Goal: Information Seeking & Learning: Learn about a topic

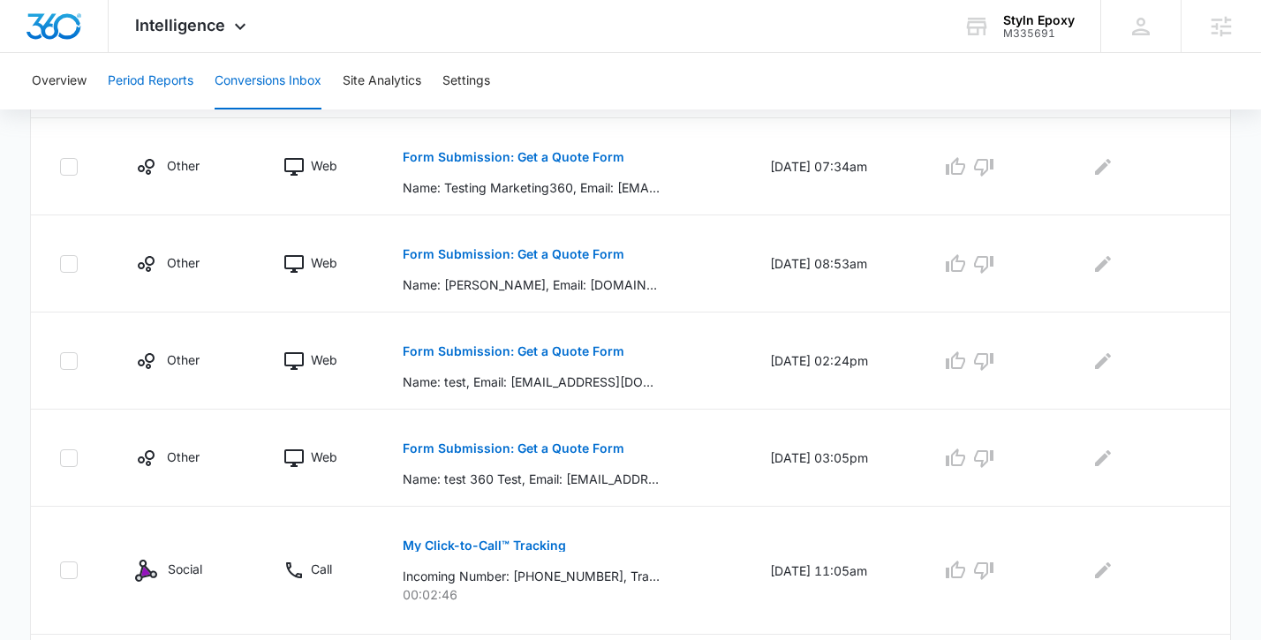
click at [119, 73] on button "Period Reports" at bounding box center [151, 81] width 86 height 57
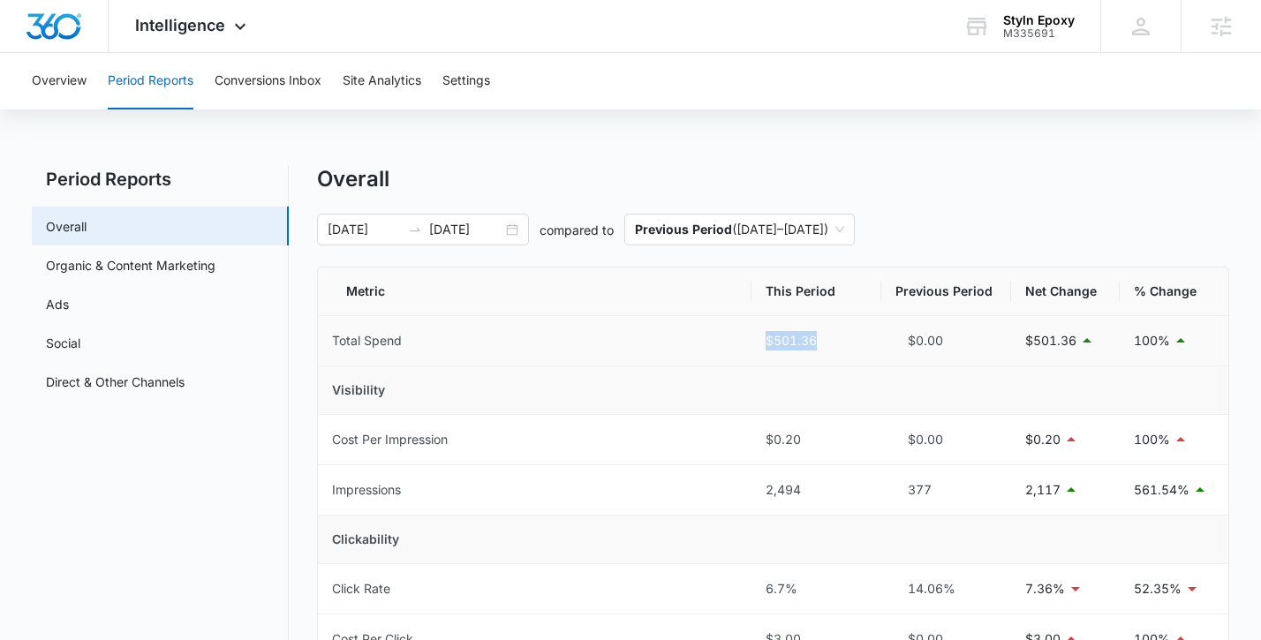
drag, startPoint x: 827, startPoint y: 340, endPoint x: 759, endPoint y: 340, distance: 68.0
click at [759, 340] on td "$501.36" at bounding box center [817, 341] width 130 height 50
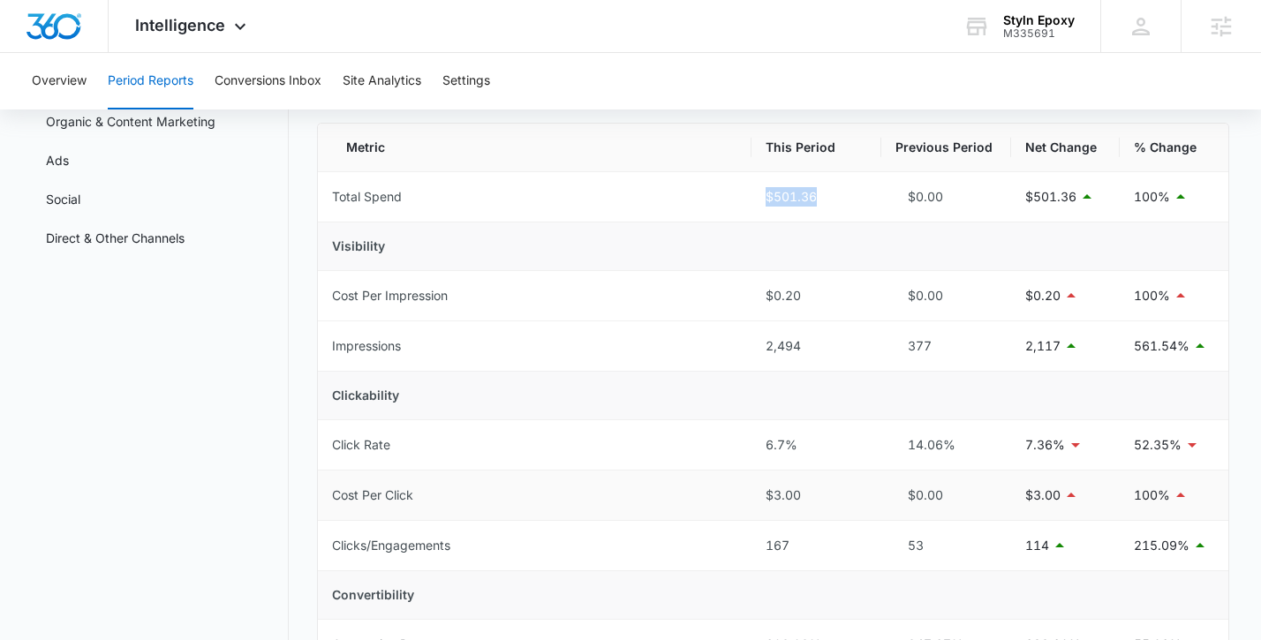
scroll to position [132, 0]
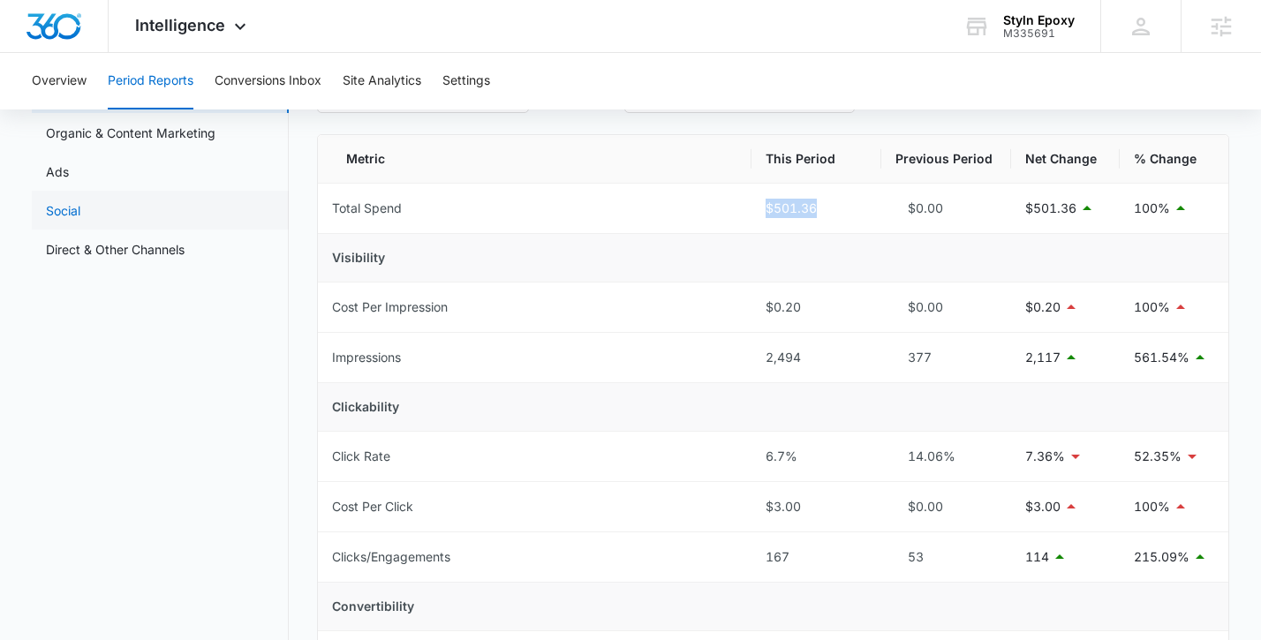
click at [80, 220] on link "Social" at bounding box center [63, 210] width 34 height 19
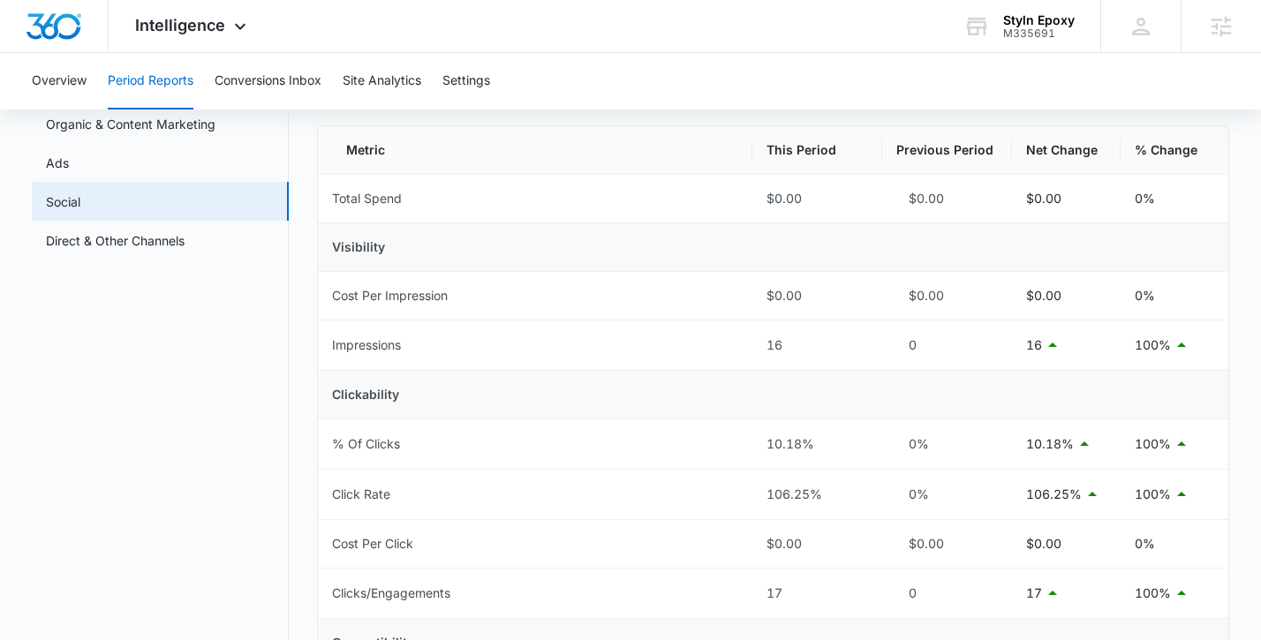
scroll to position [140, 0]
click at [69, 166] on link "Ads" at bounding box center [57, 164] width 23 height 19
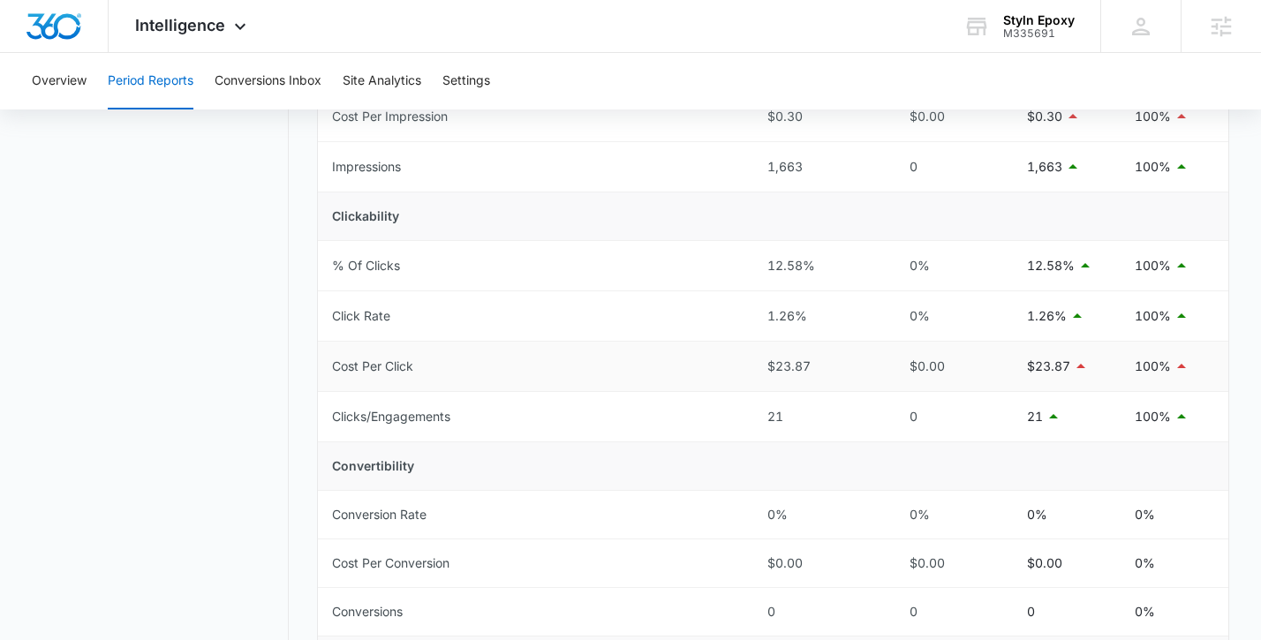
scroll to position [457, 0]
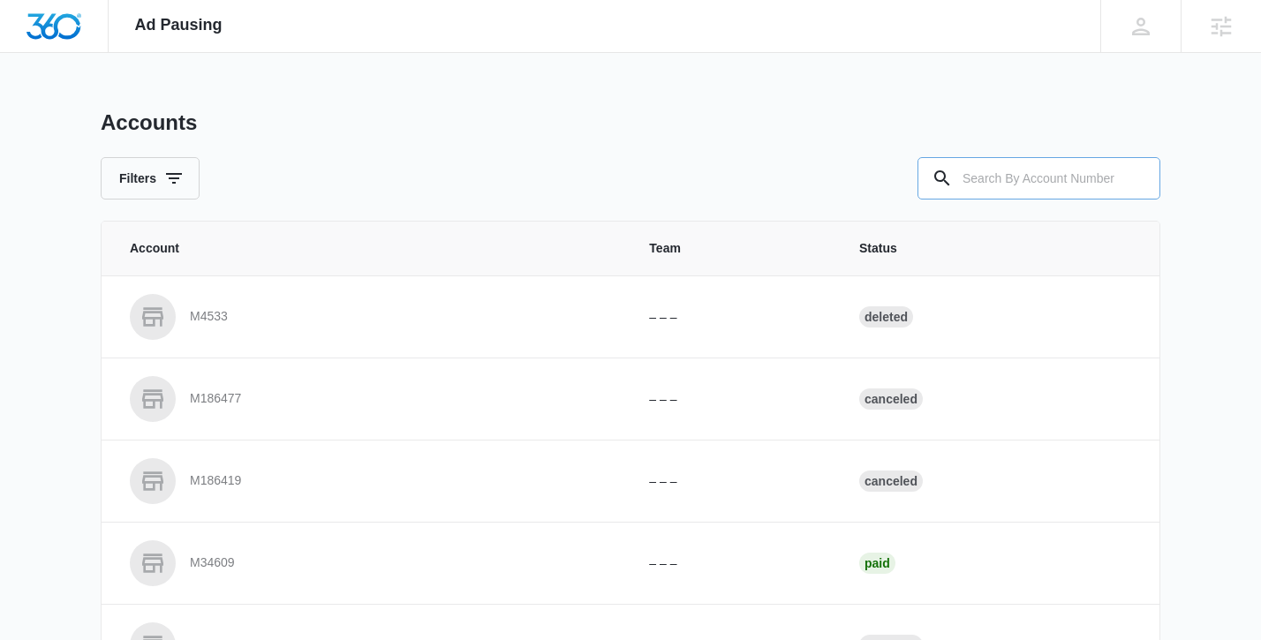
click at [1031, 185] on input "text" at bounding box center [1039, 178] width 243 height 42
type input "M335691"
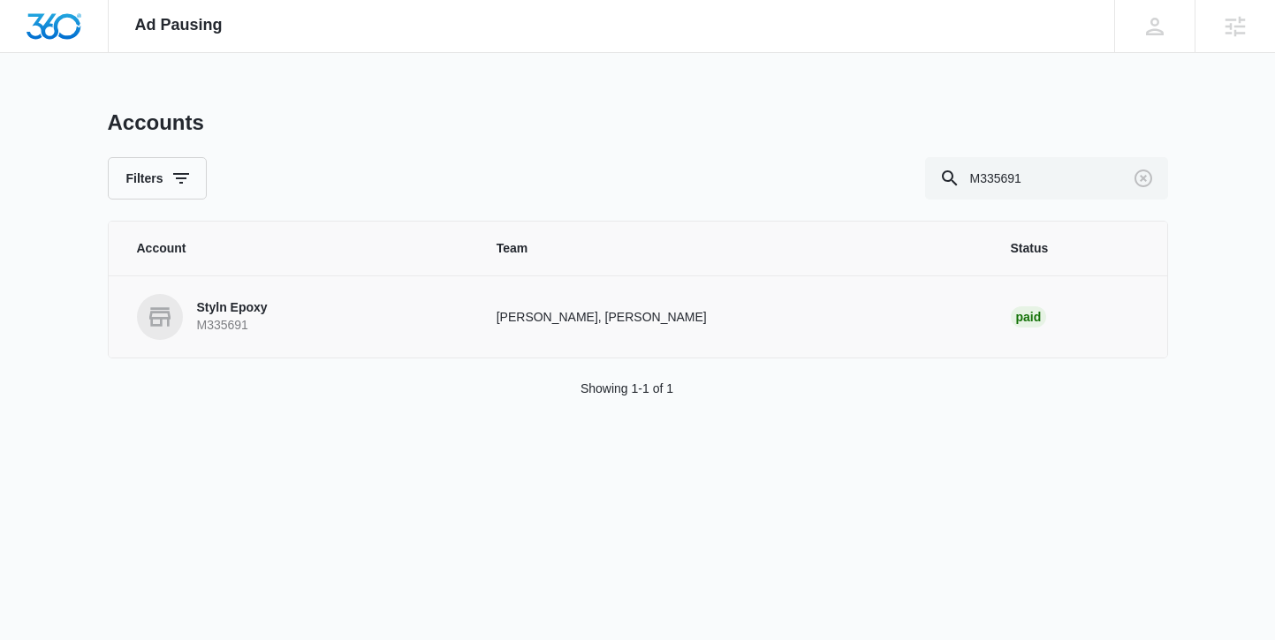
click at [206, 306] on p "Styln Epoxy" at bounding box center [232, 308] width 71 height 18
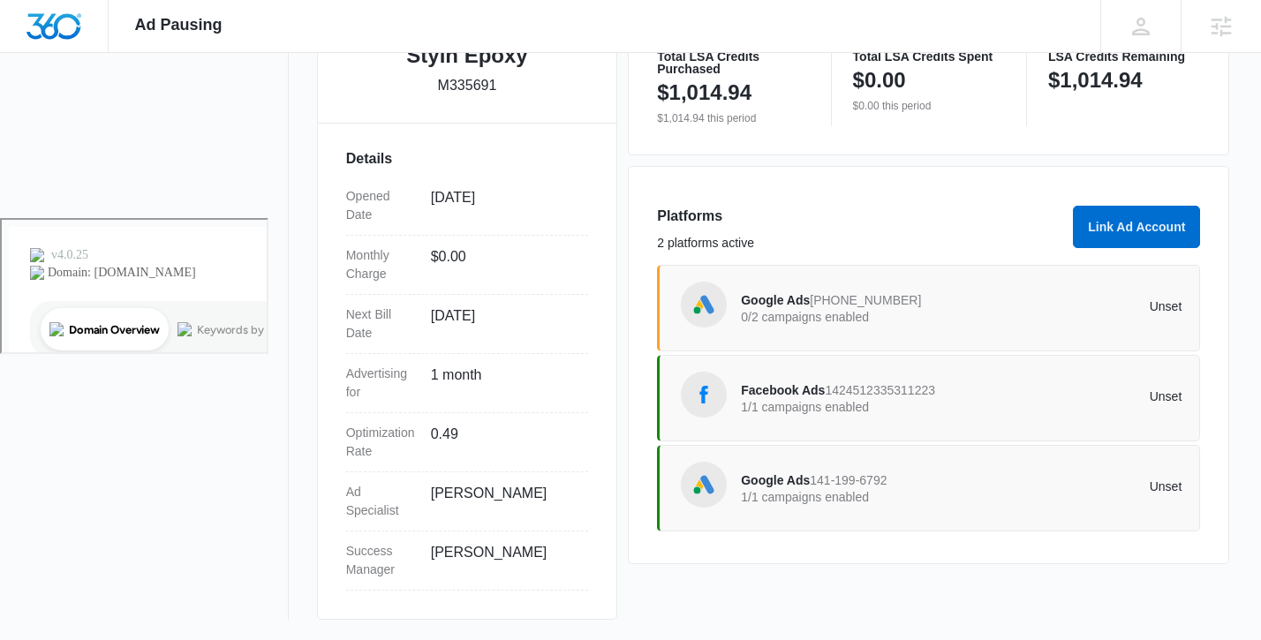
scroll to position [423, 0]
click at [773, 485] on span "Google Ads" at bounding box center [775, 480] width 69 height 14
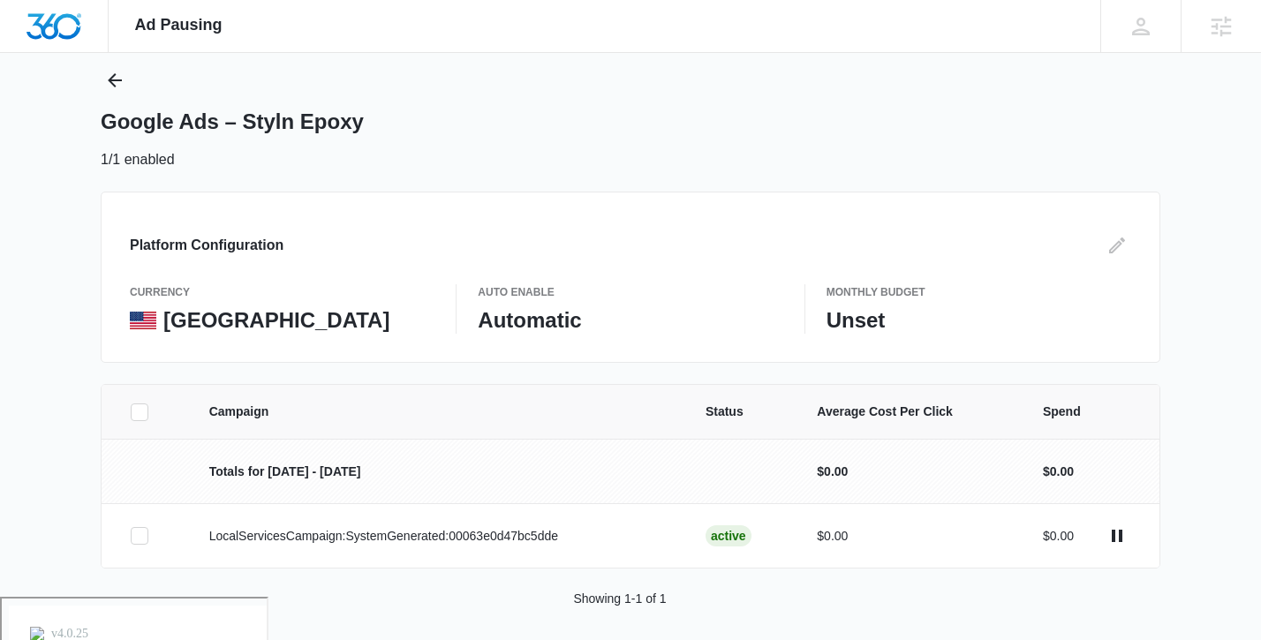
scroll to position [54, 0]
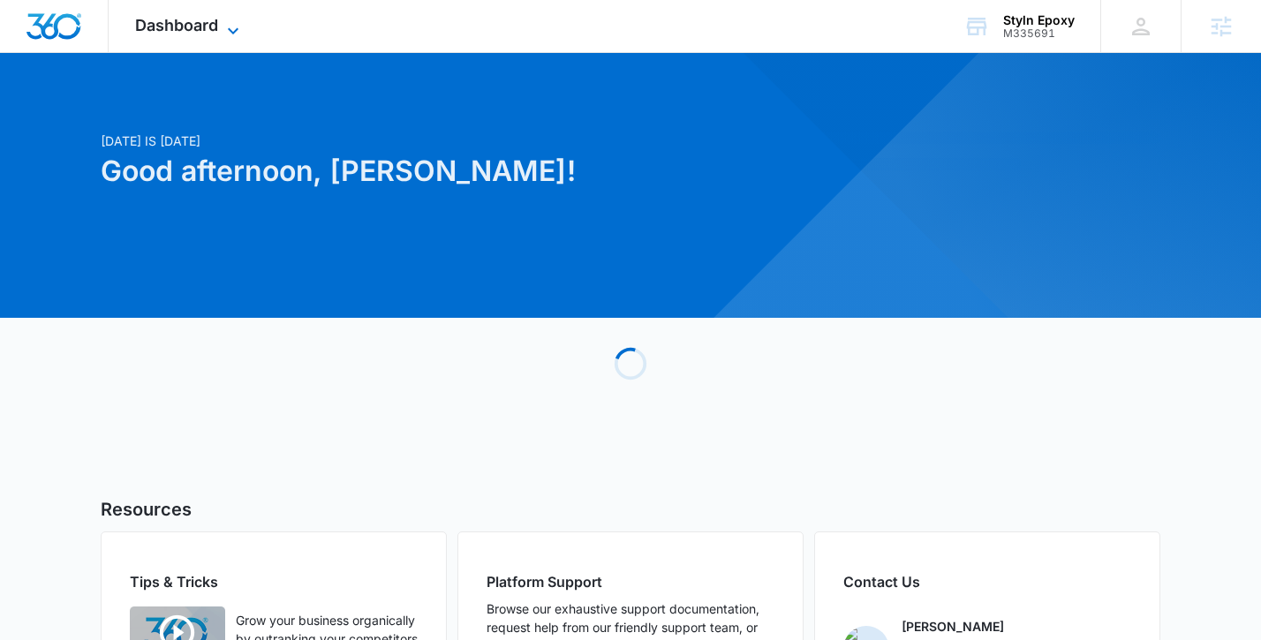
click at [185, 28] on span "Dashboard" at bounding box center [176, 25] width 83 height 19
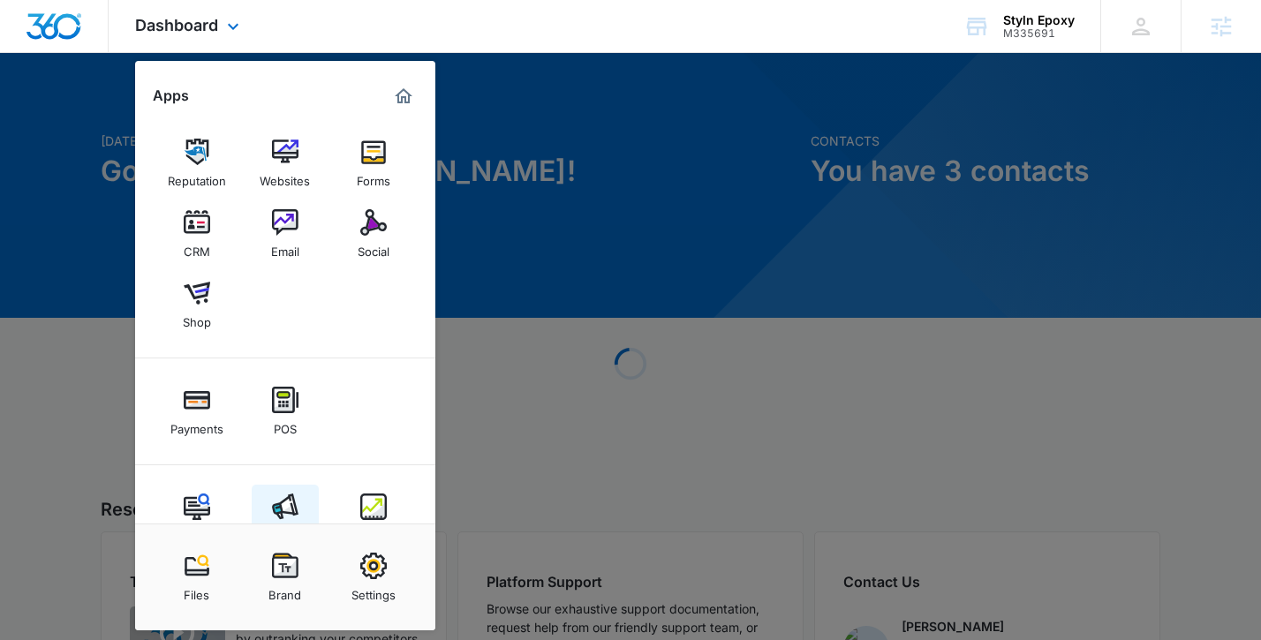
click at [297, 511] on img at bounding box center [285, 507] width 26 height 26
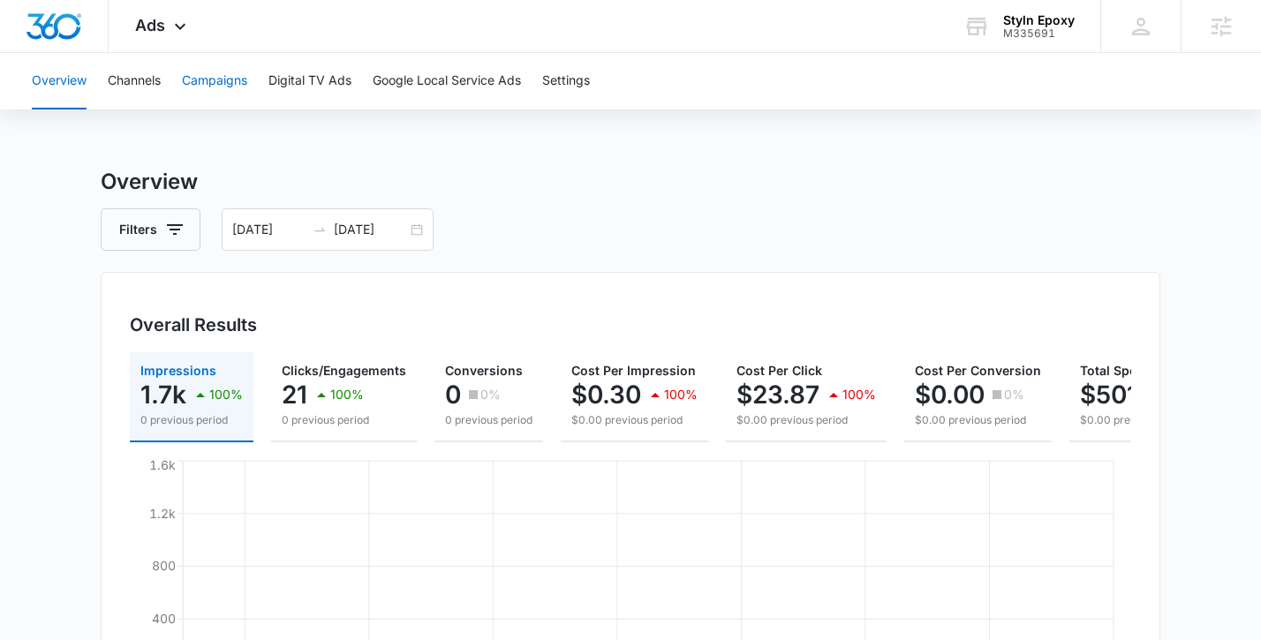
click at [218, 79] on button "Campaigns" at bounding box center [214, 81] width 65 height 57
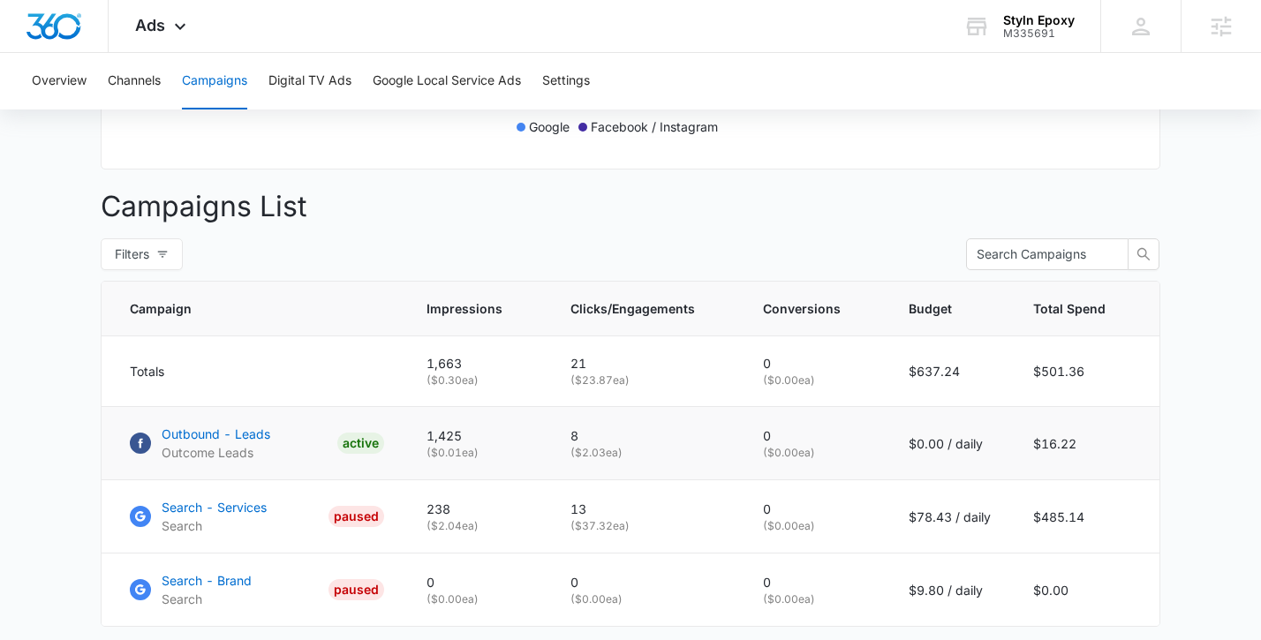
scroll to position [561, 0]
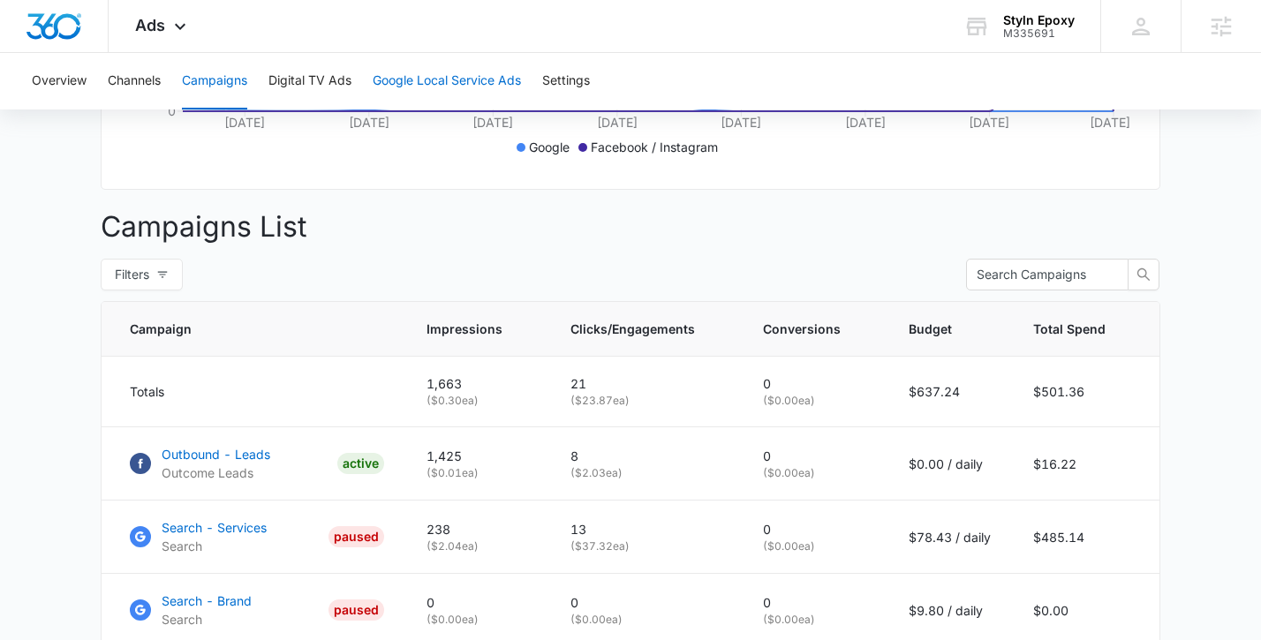
click at [446, 76] on button "Google Local Service Ads" at bounding box center [447, 81] width 148 height 57
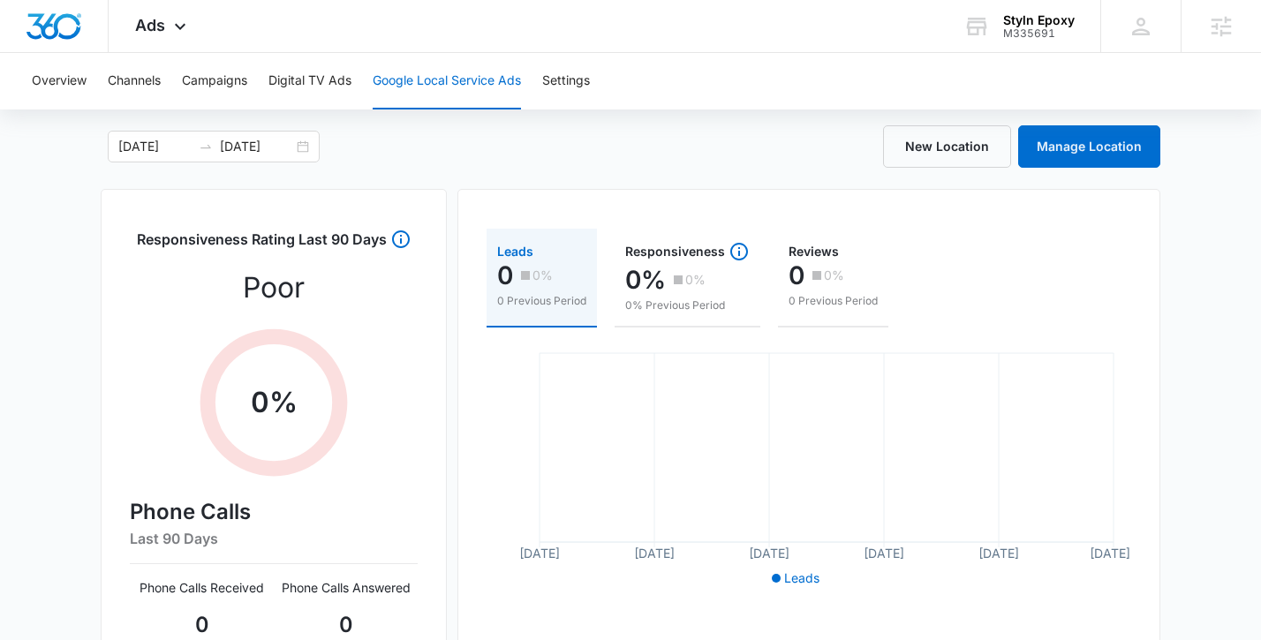
scroll to position [68, 0]
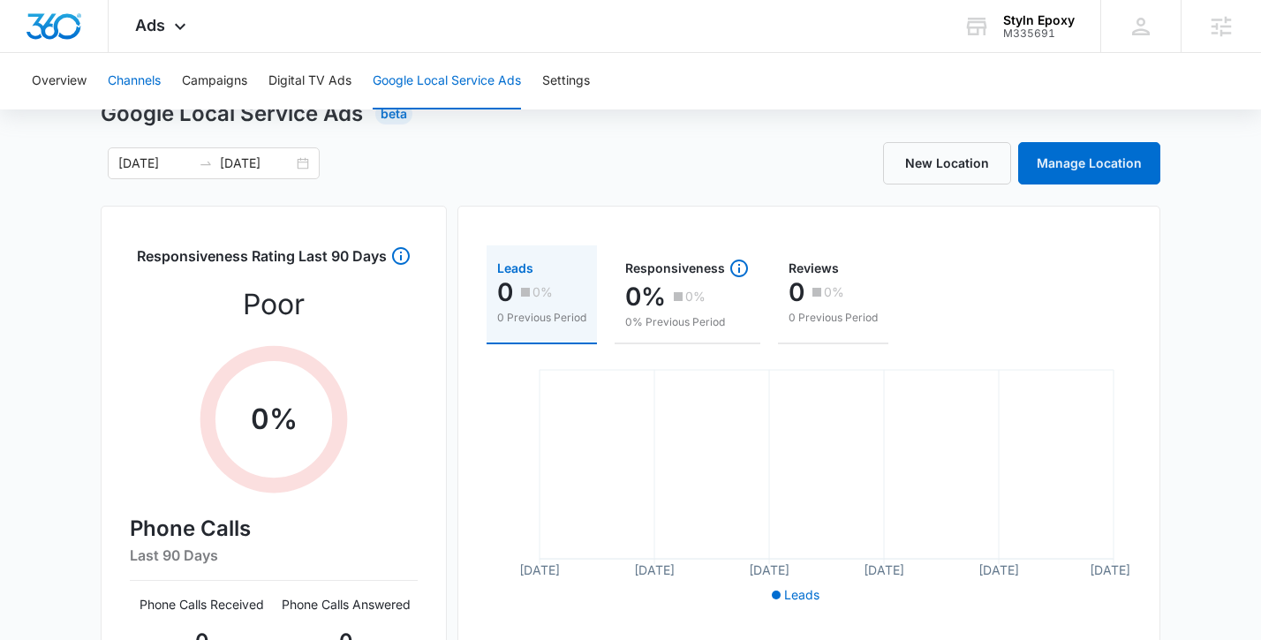
click at [119, 82] on button "Channels" at bounding box center [134, 81] width 53 height 57
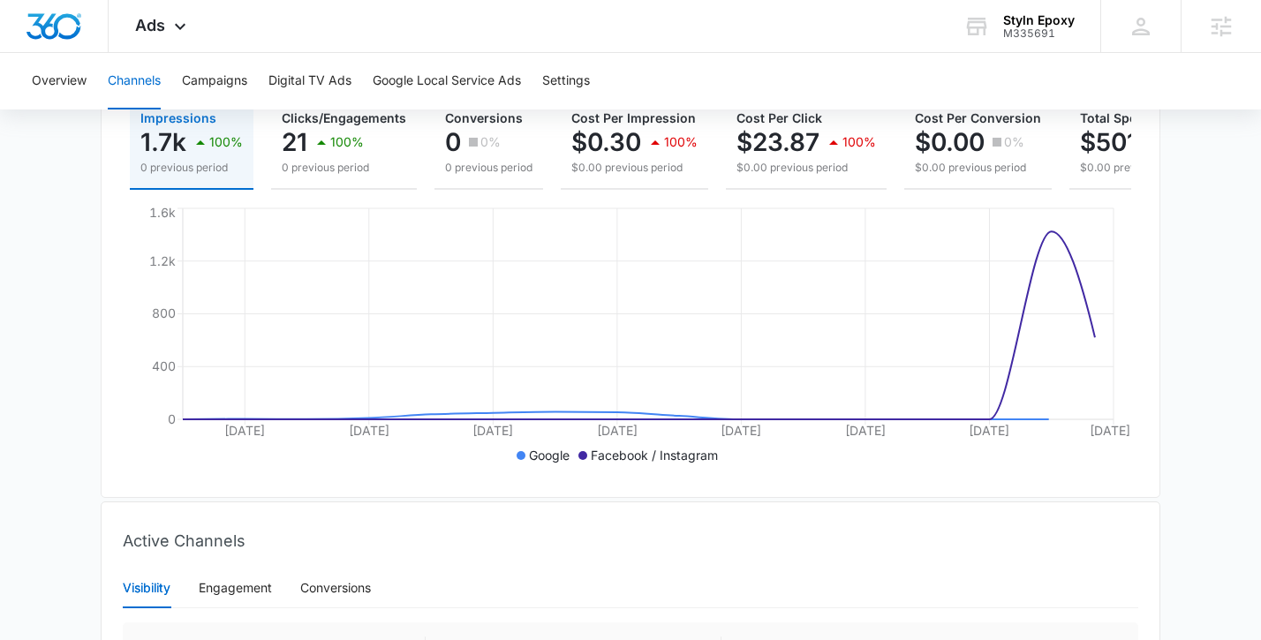
scroll to position [543, 0]
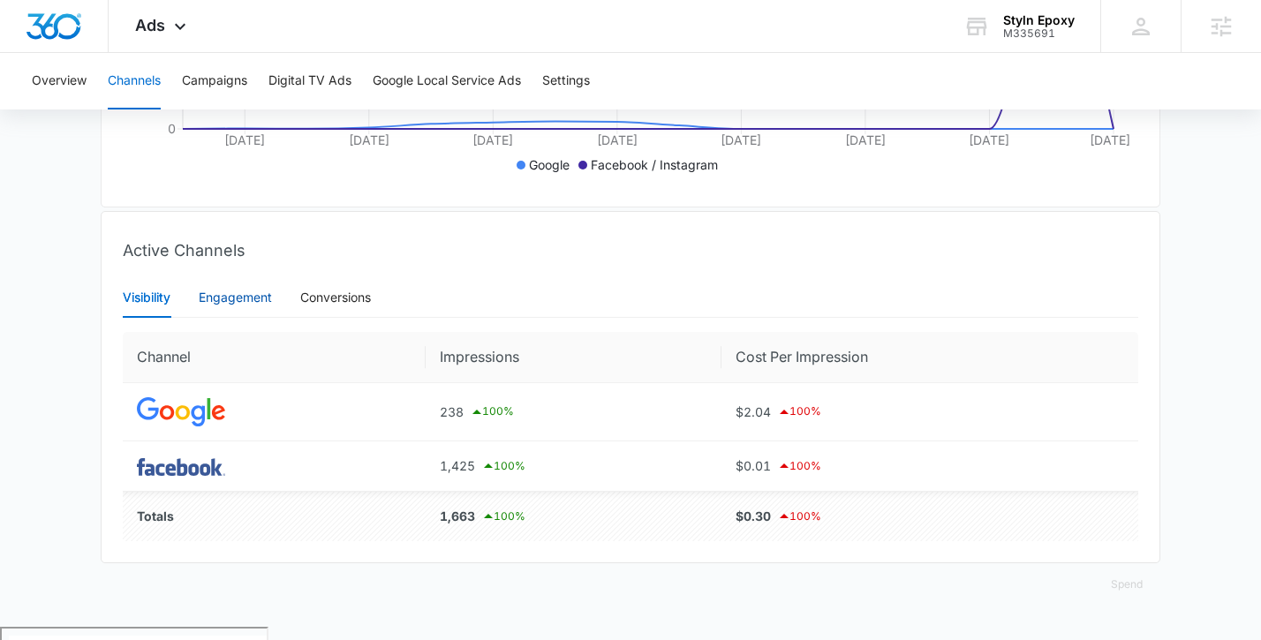
click at [245, 307] on div "Engagement" at bounding box center [235, 297] width 73 height 19
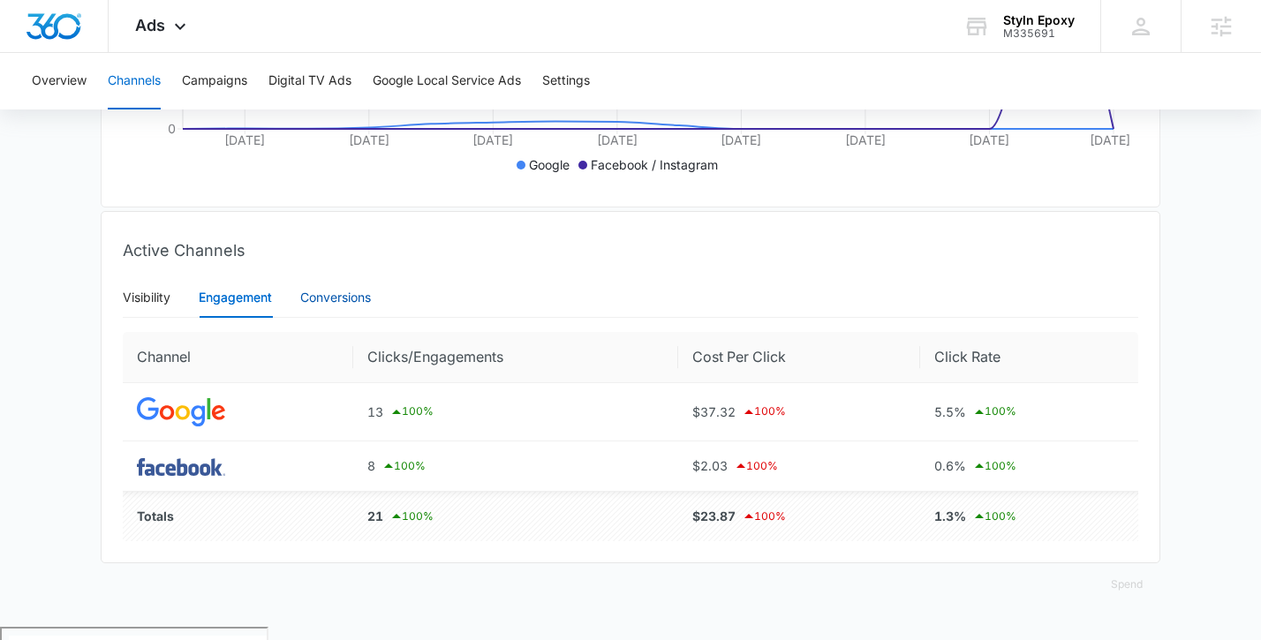
click at [327, 307] on div "Conversions" at bounding box center [335, 297] width 71 height 19
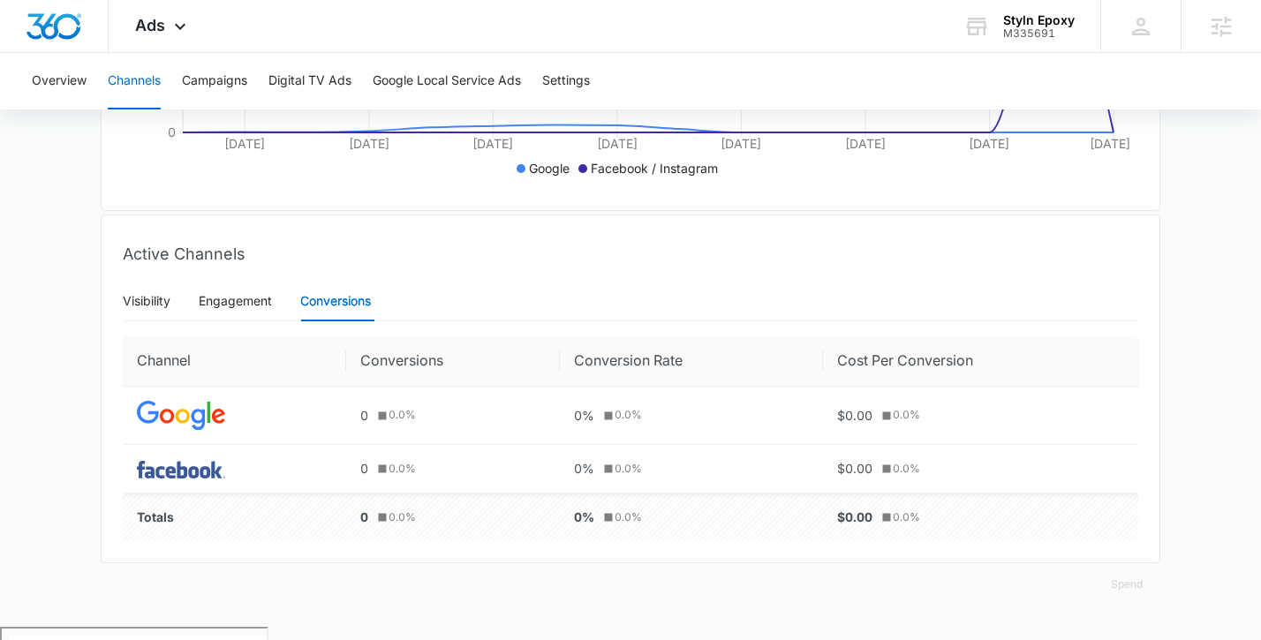
scroll to position [511, 0]
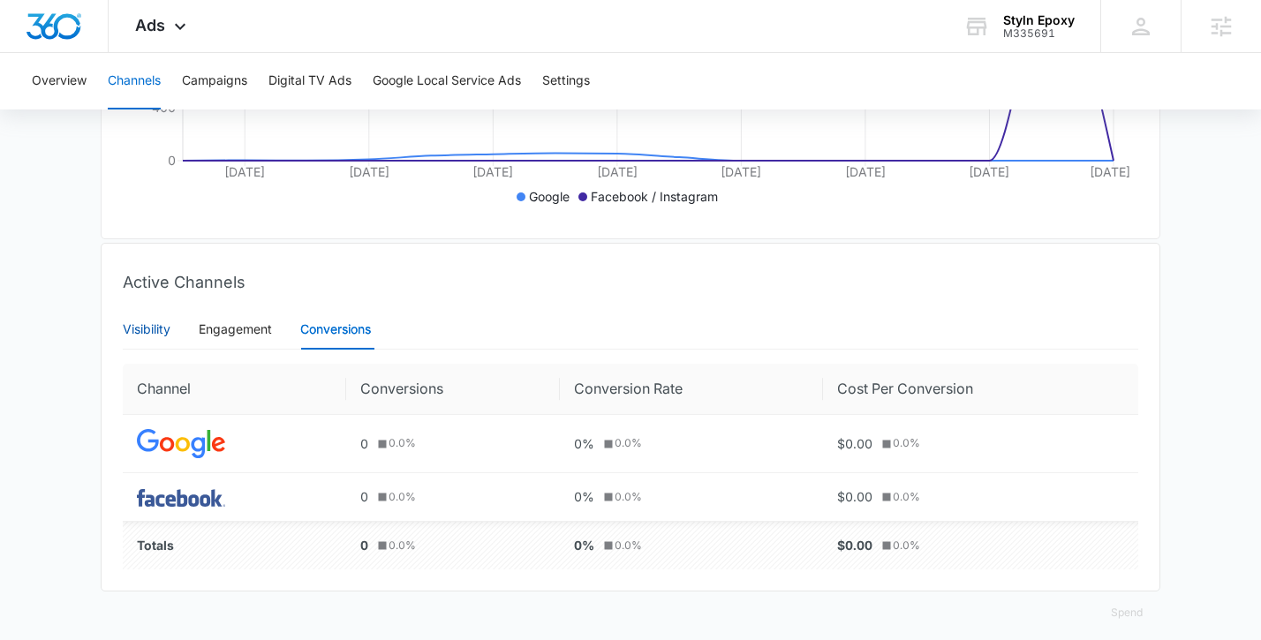
click at [162, 339] on div "Visibility" at bounding box center [147, 329] width 48 height 19
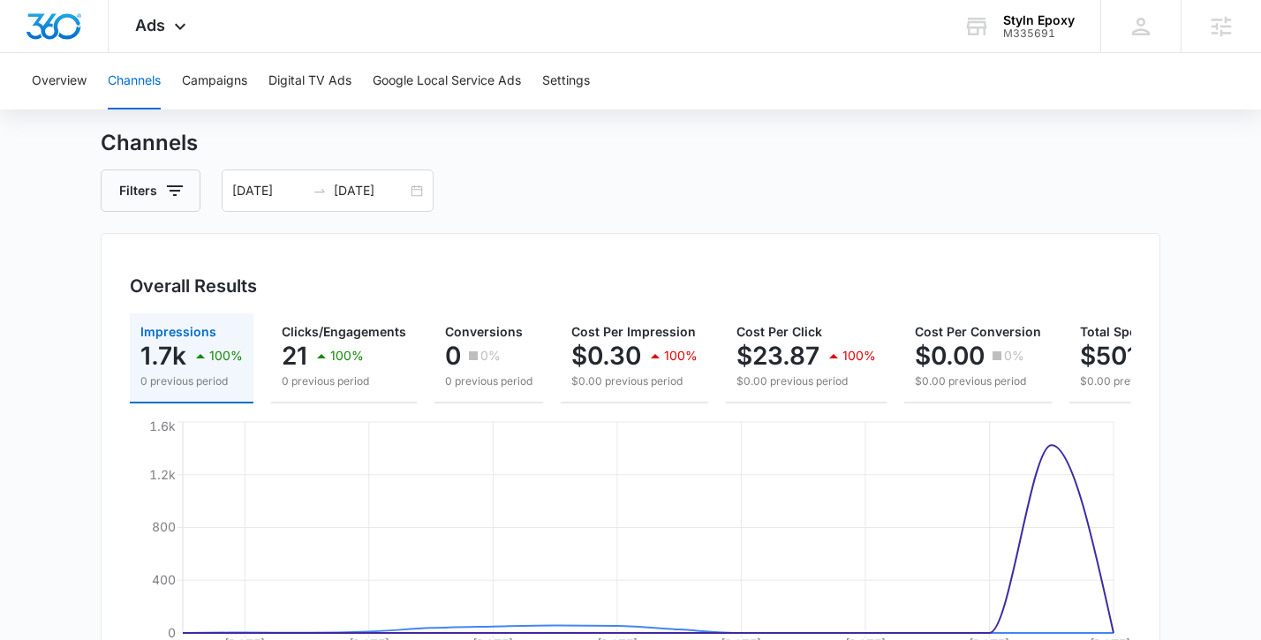
scroll to position [0, 0]
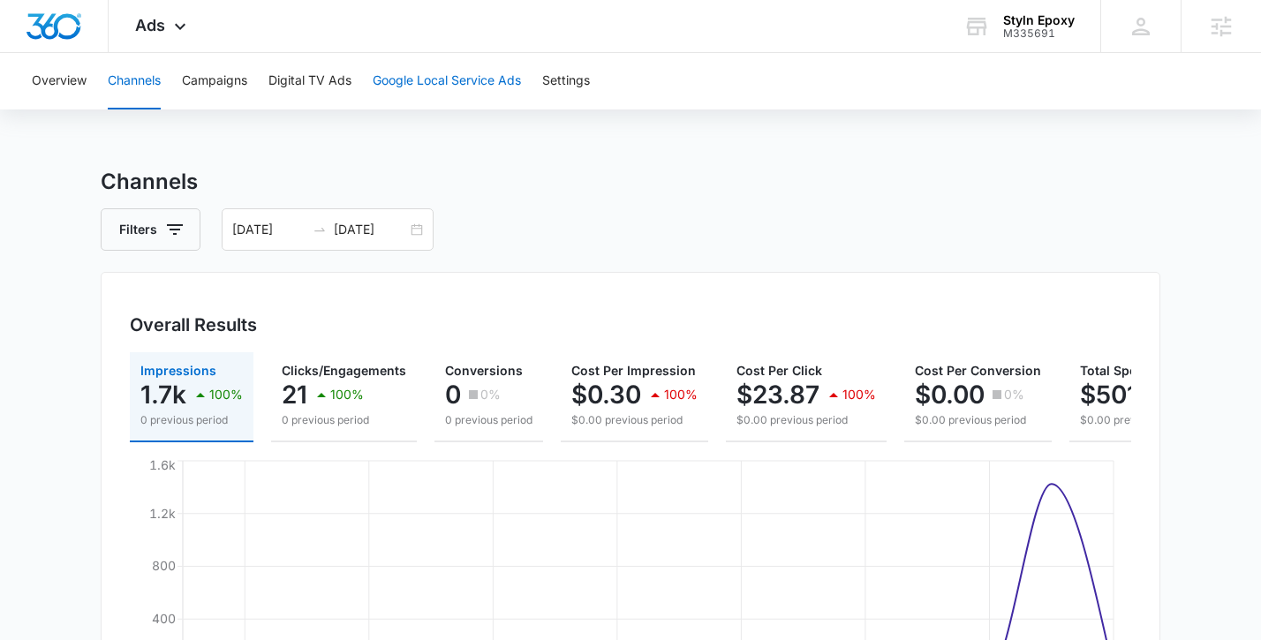
click at [419, 83] on button "Google Local Service Ads" at bounding box center [447, 81] width 148 height 57
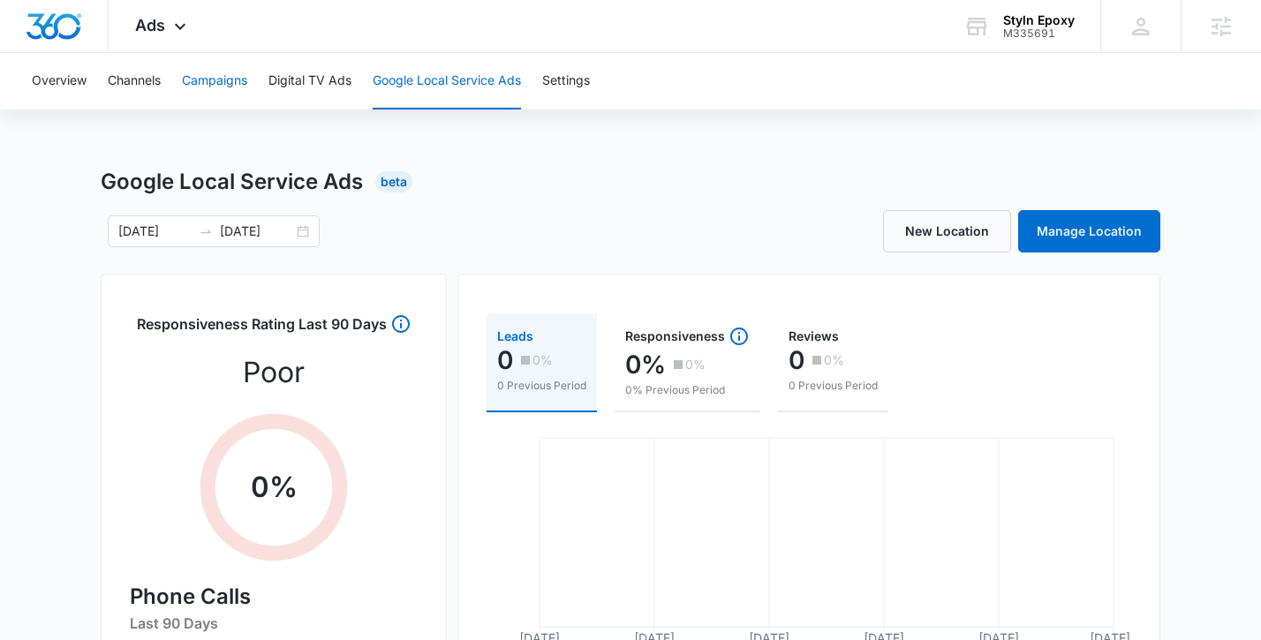
click at [220, 82] on button "Campaigns" at bounding box center [214, 81] width 65 height 57
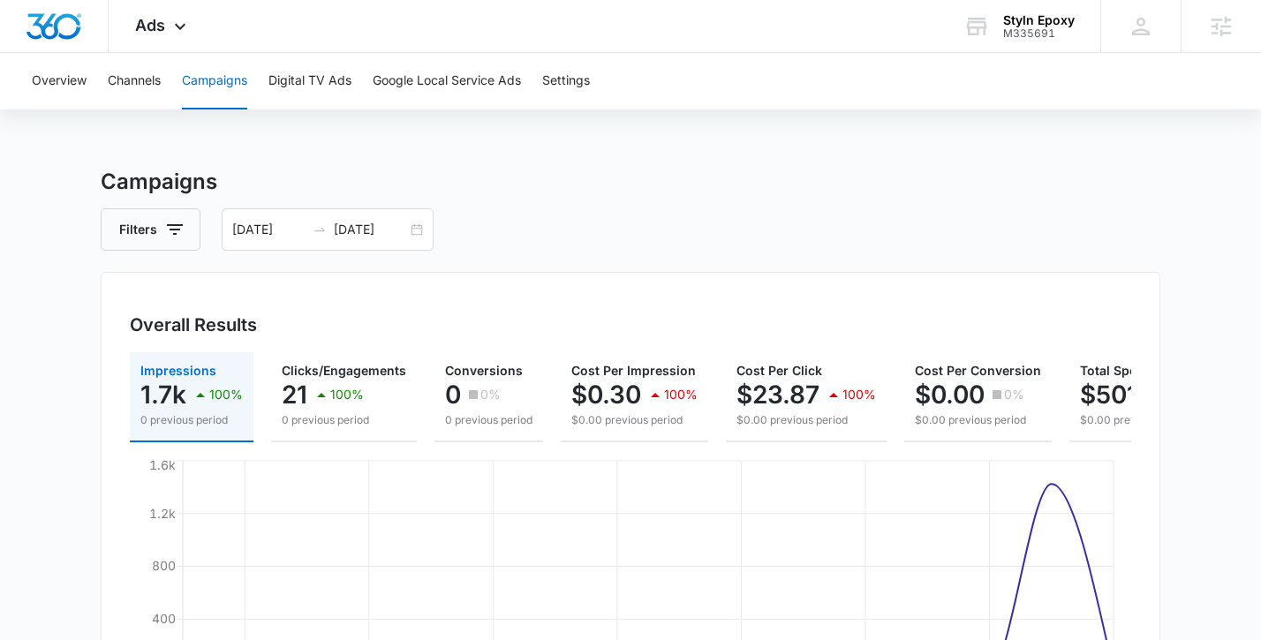
scroll to position [33, 0]
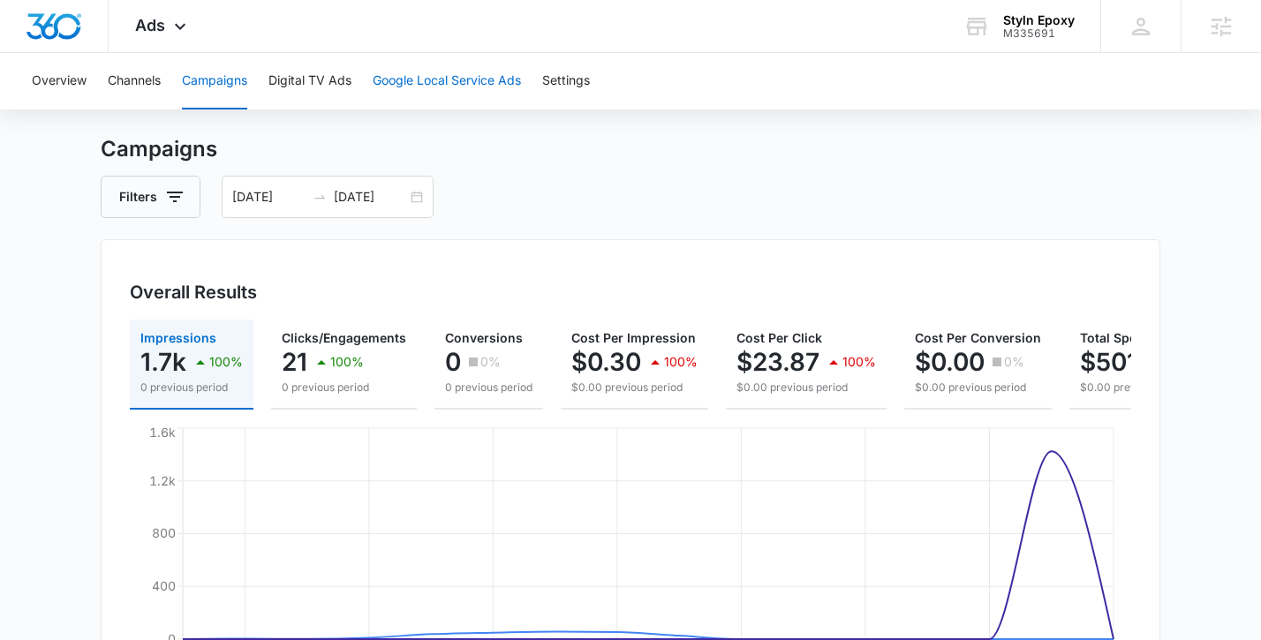
click at [470, 81] on button "Google Local Service Ads" at bounding box center [447, 81] width 148 height 57
